Goal: Task Accomplishment & Management: Manage account settings

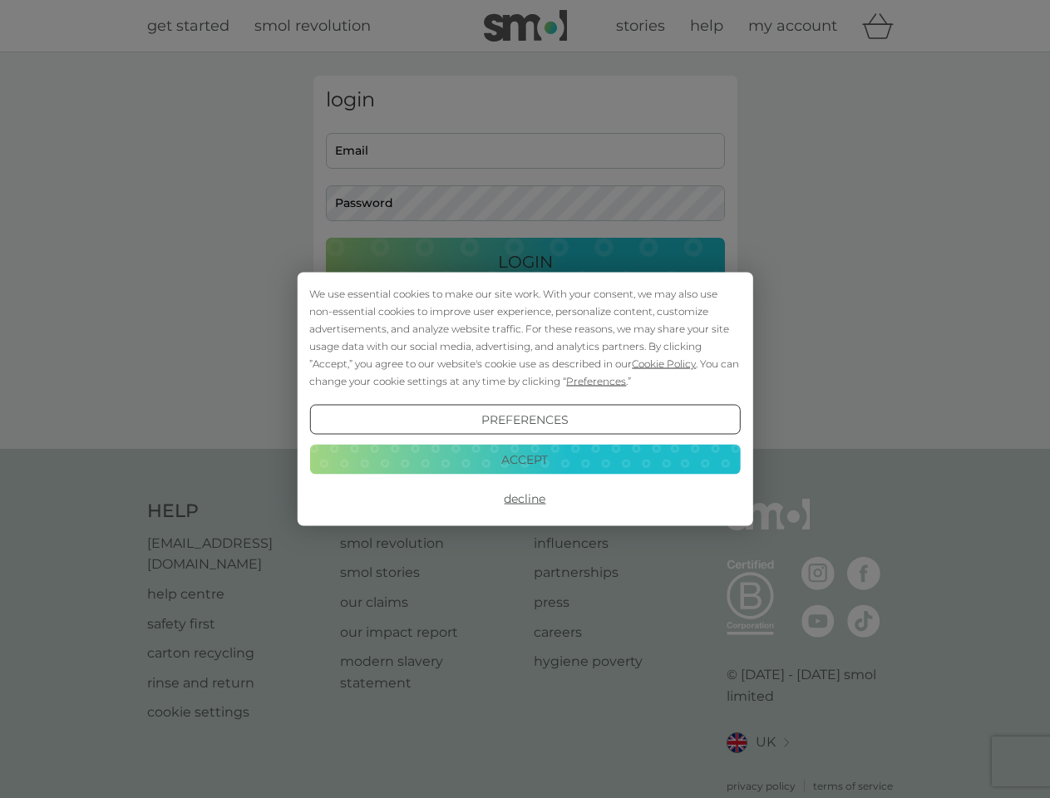
click at [665, 363] on span "Cookie Policy" at bounding box center [664, 364] width 64 height 12
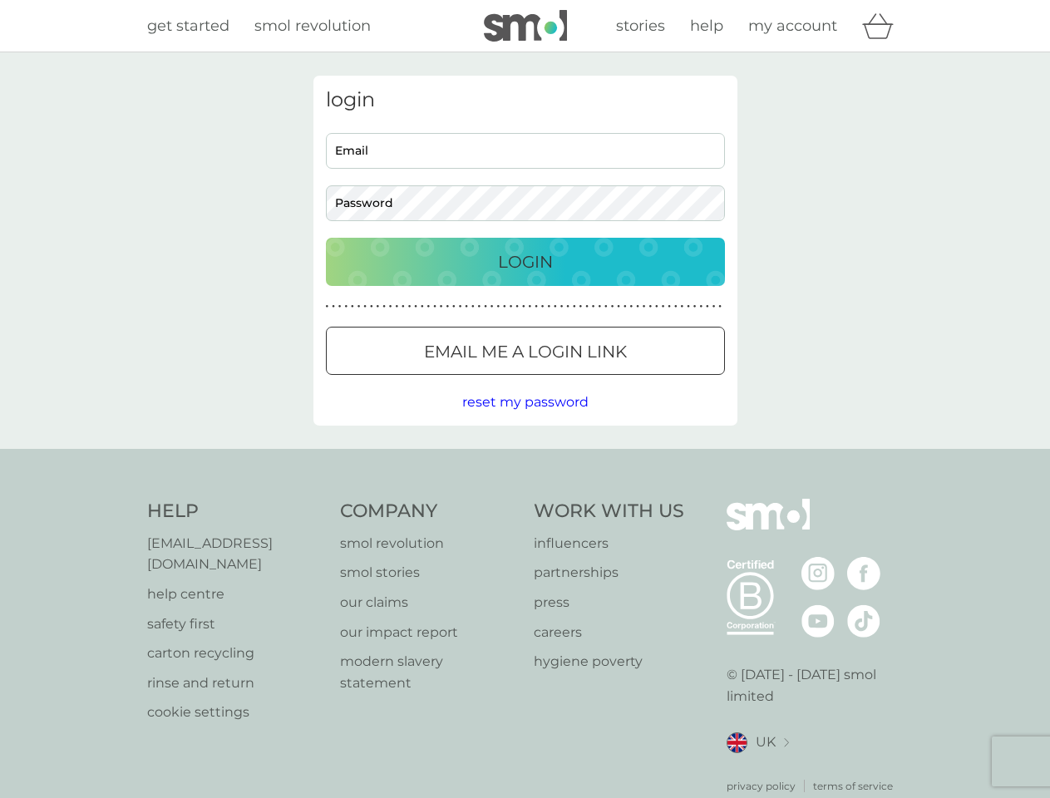
click at [595, 381] on div "login Email Password Login ● ● ● ● ● ● ● ● ● ● ● ● ● ● ● ● ● ● ● ● ● ● ● ● ● ● …" at bounding box center [526, 251] width 424 height 350
click at [525, 420] on div "login Email Password Login ● ● ● ● ● ● ● ● ● ● ● ● ● ● ● ● ● ● ● ● ● ● ● ● ● ● …" at bounding box center [526, 251] width 424 height 350
click at [525, 499] on div "Help [EMAIL_ADDRESS][DOMAIN_NAME] help centre safety first carton recycling rin…" at bounding box center [525, 646] width 757 height 295
click at [525, 459] on div "Help [EMAIL_ADDRESS][DOMAIN_NAME] help centre safety first carton recycling rin…" at bounding box center [525, 646] width 1050 height 395
